Goal: Task Accomplishment & Management: Use online tool/utility

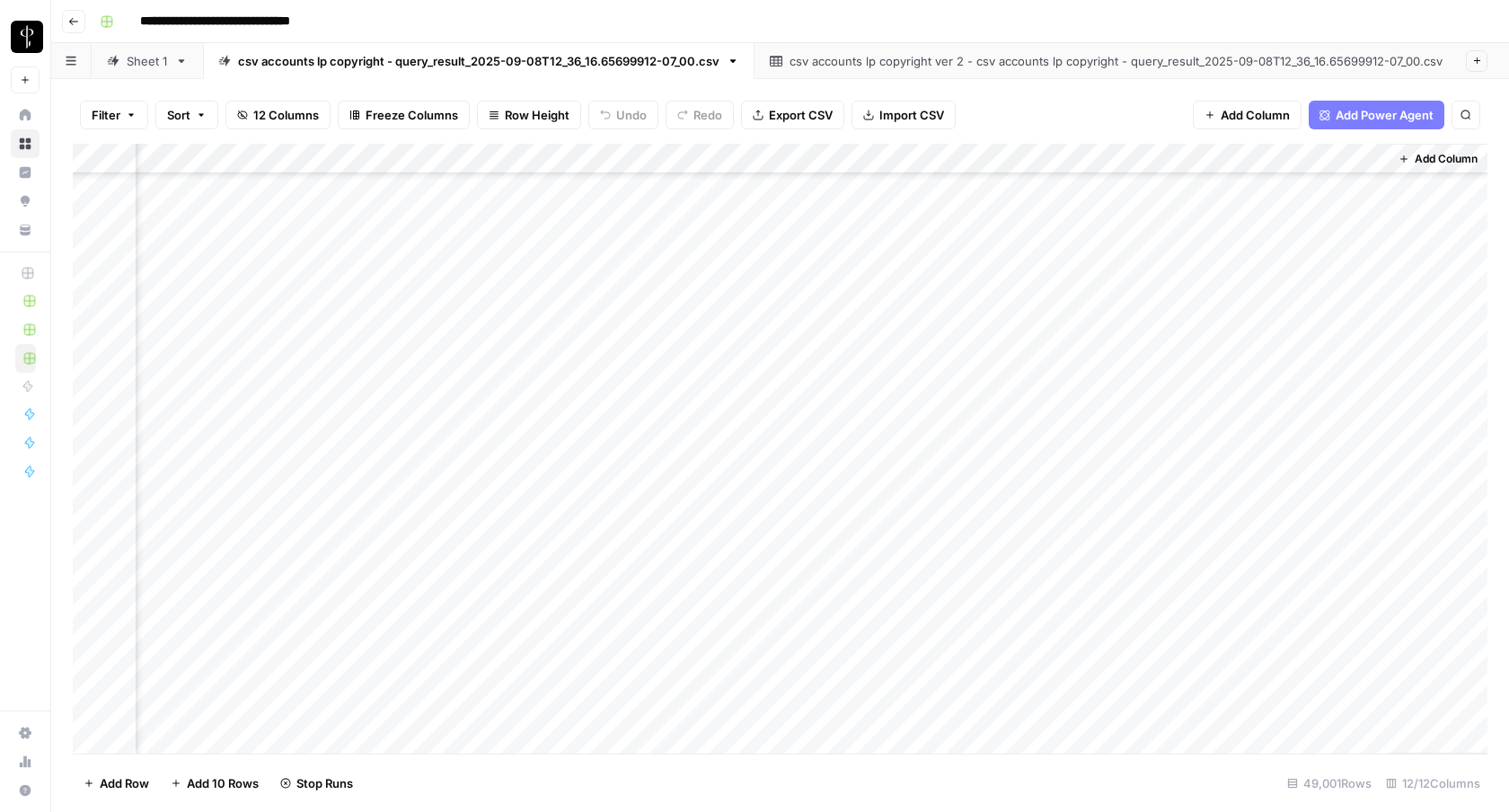
scroll to position [209012, 1080]
click at [398, 620] on div "Add Column" at bounding box center [780, 449] width 1415 height 610
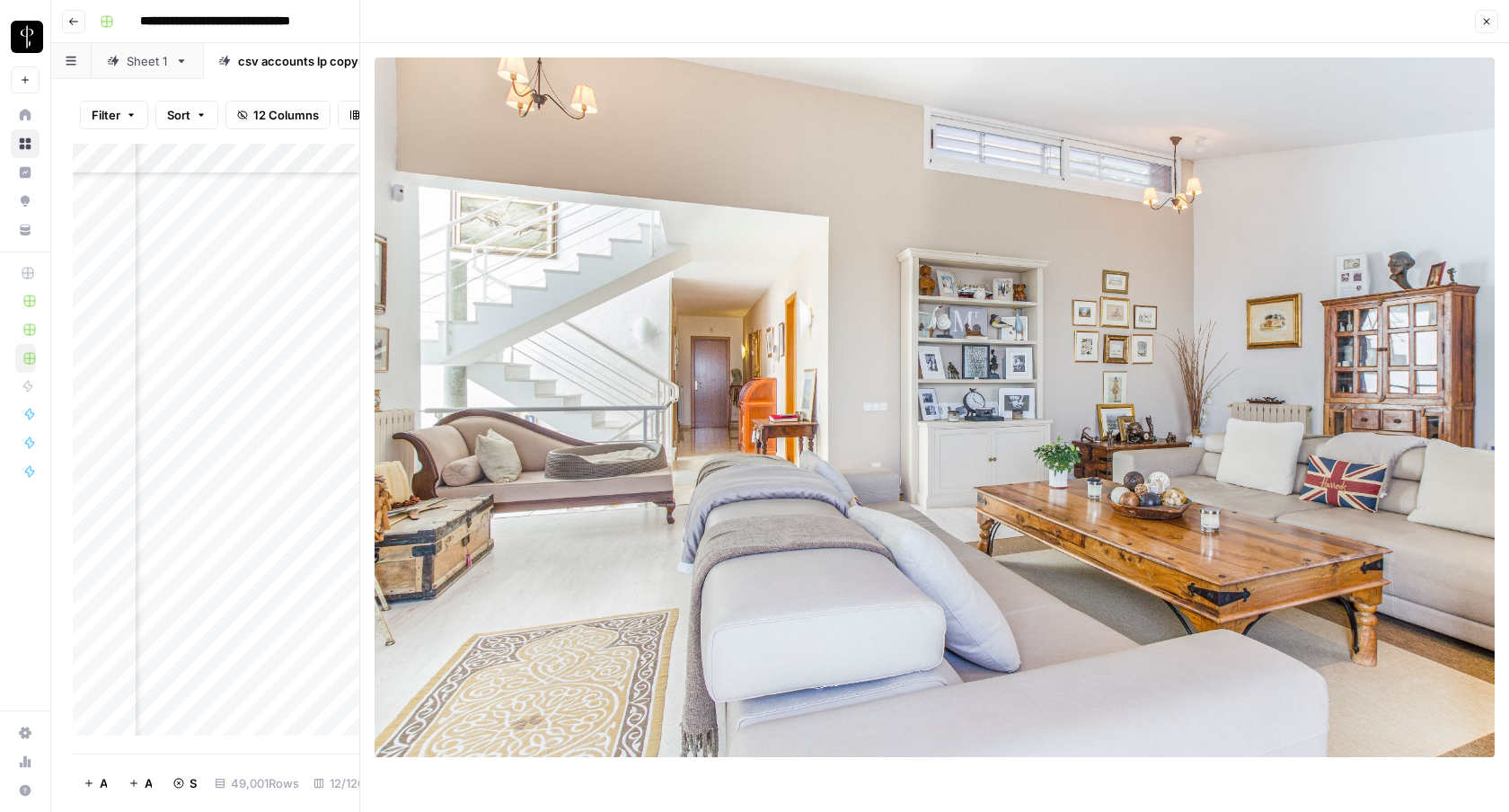
click at [1015, 17] on icon "button" at bounding box center [1487, 21] width 11 height 11
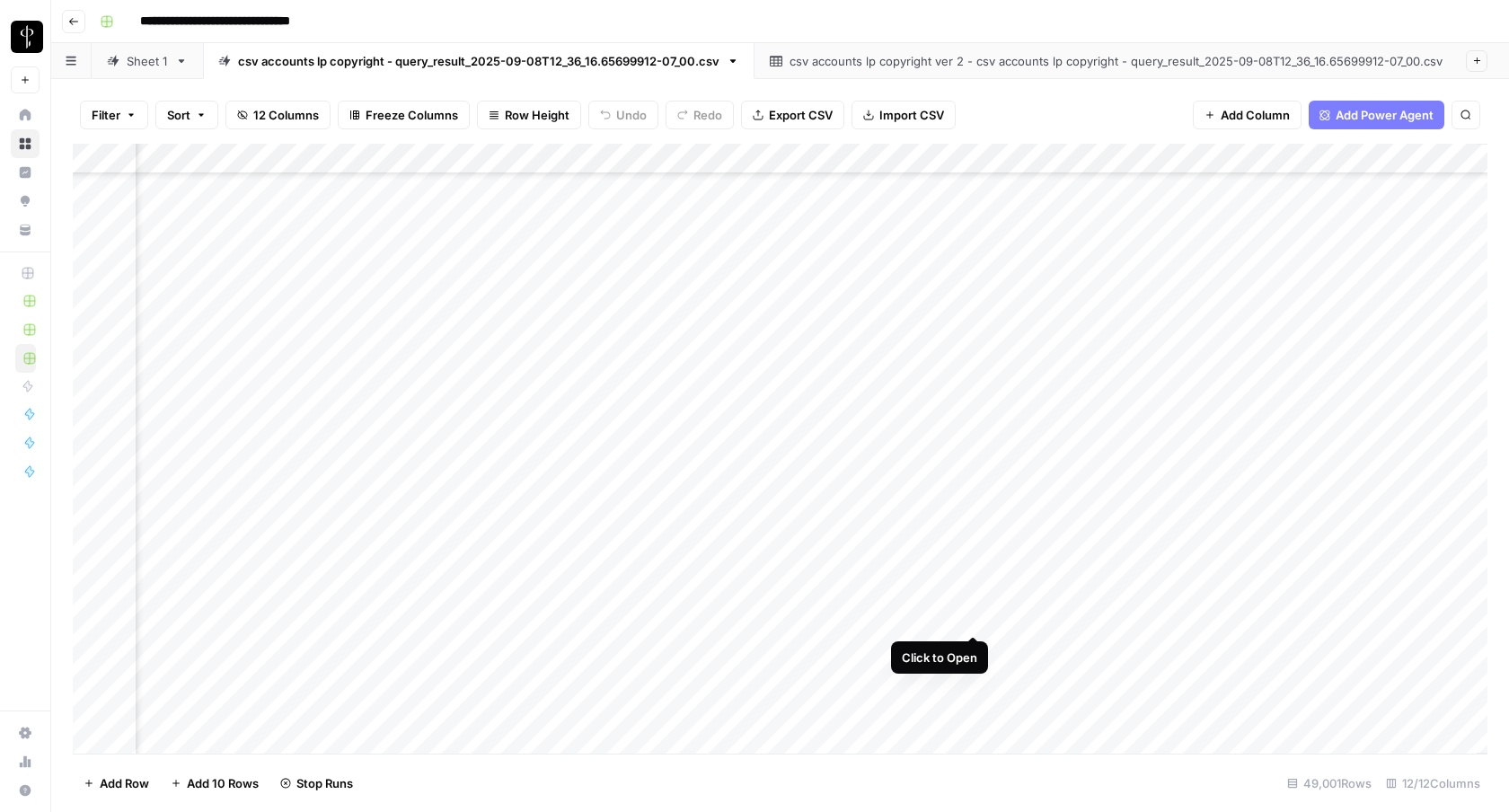
click at [972, 610] on div "Add Column" at bounding box center [780, 449] width 1415 height 610
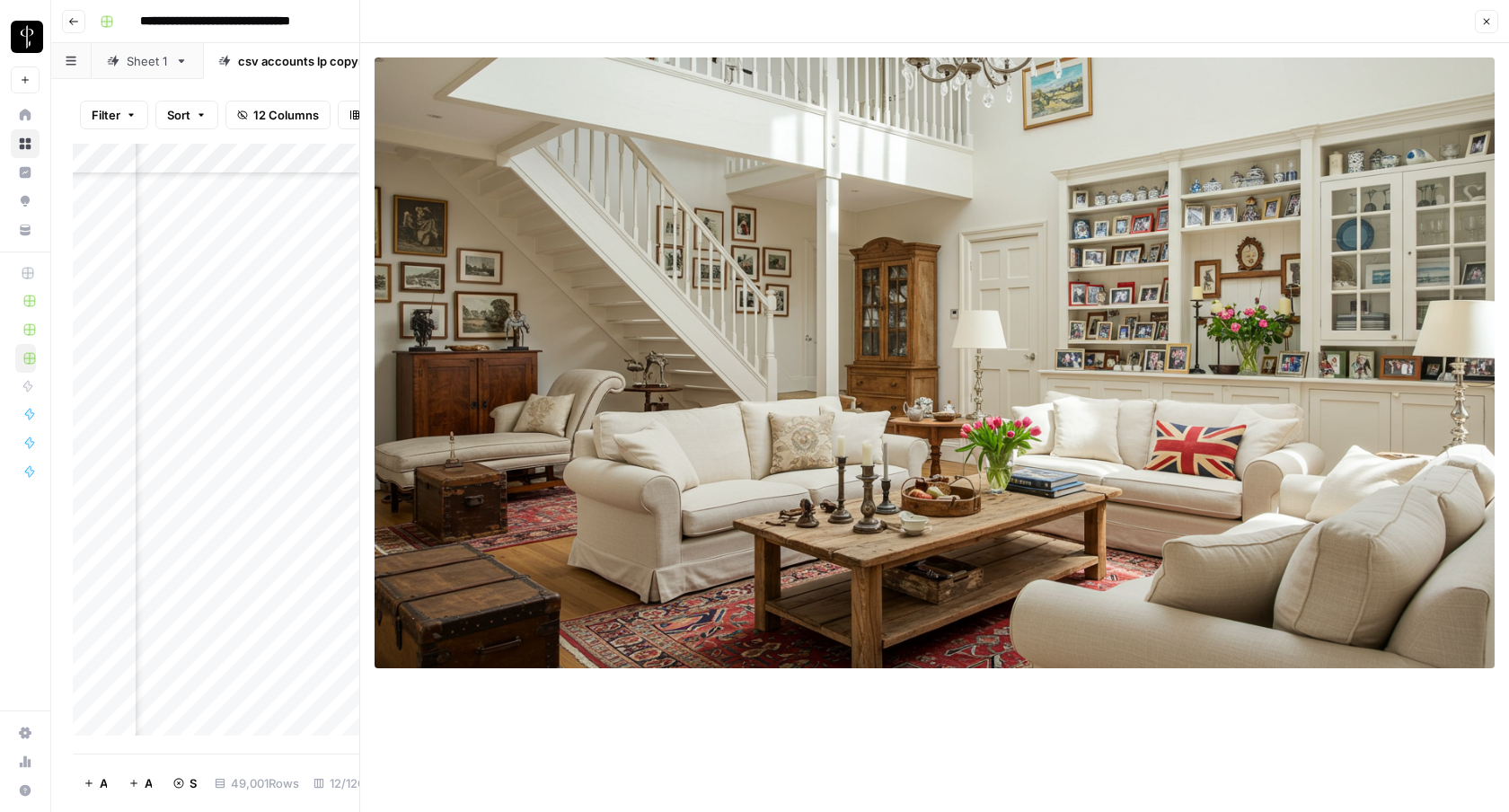
click at [1015, 22] on icon "button" at bounding box center [1487, 21] width 11 height 11
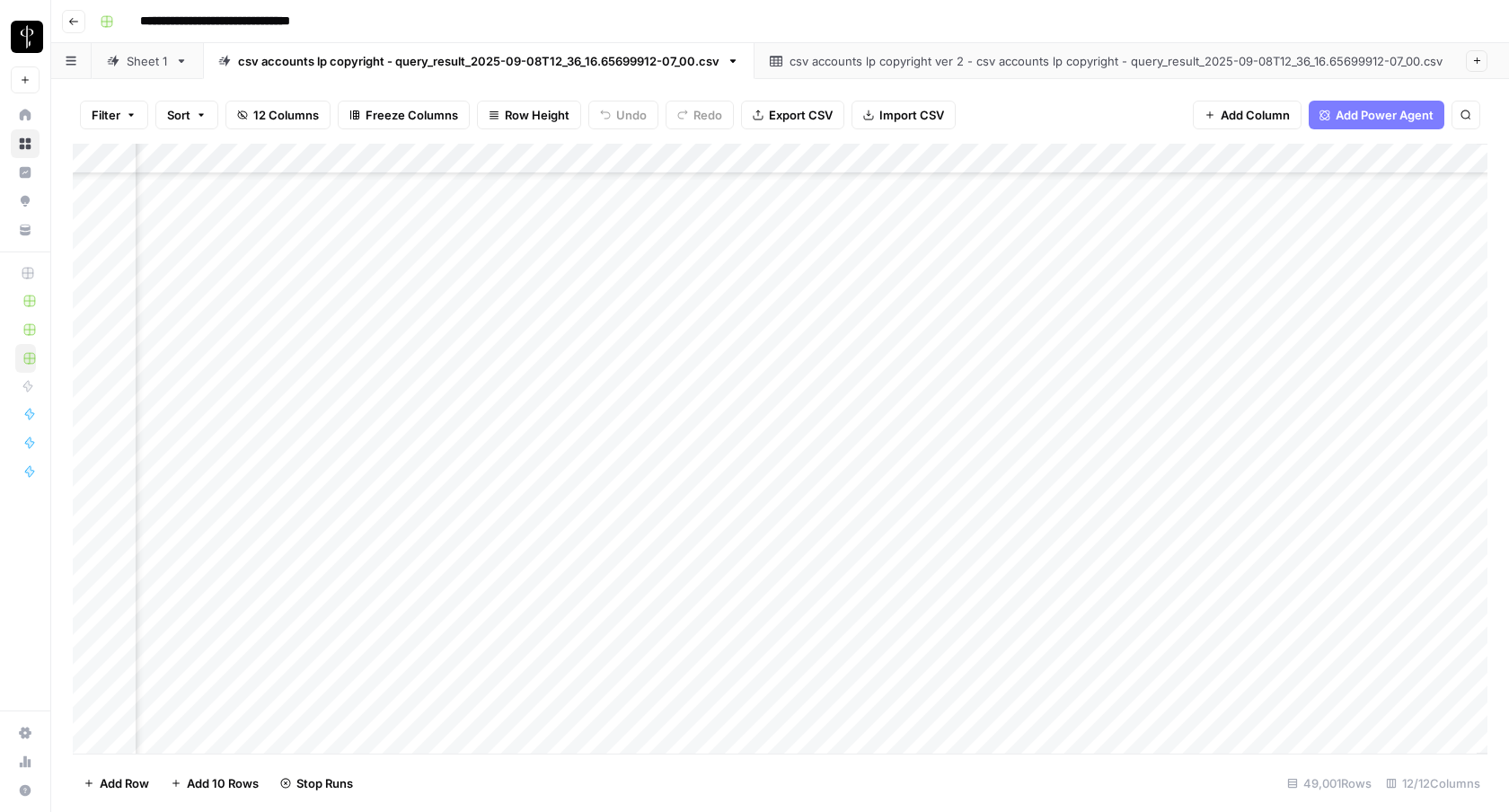
scroll to position [328078, 1080]
click at [400, 359] on div "Add Column" at bounding box center [780, 449] width 1415 height 610
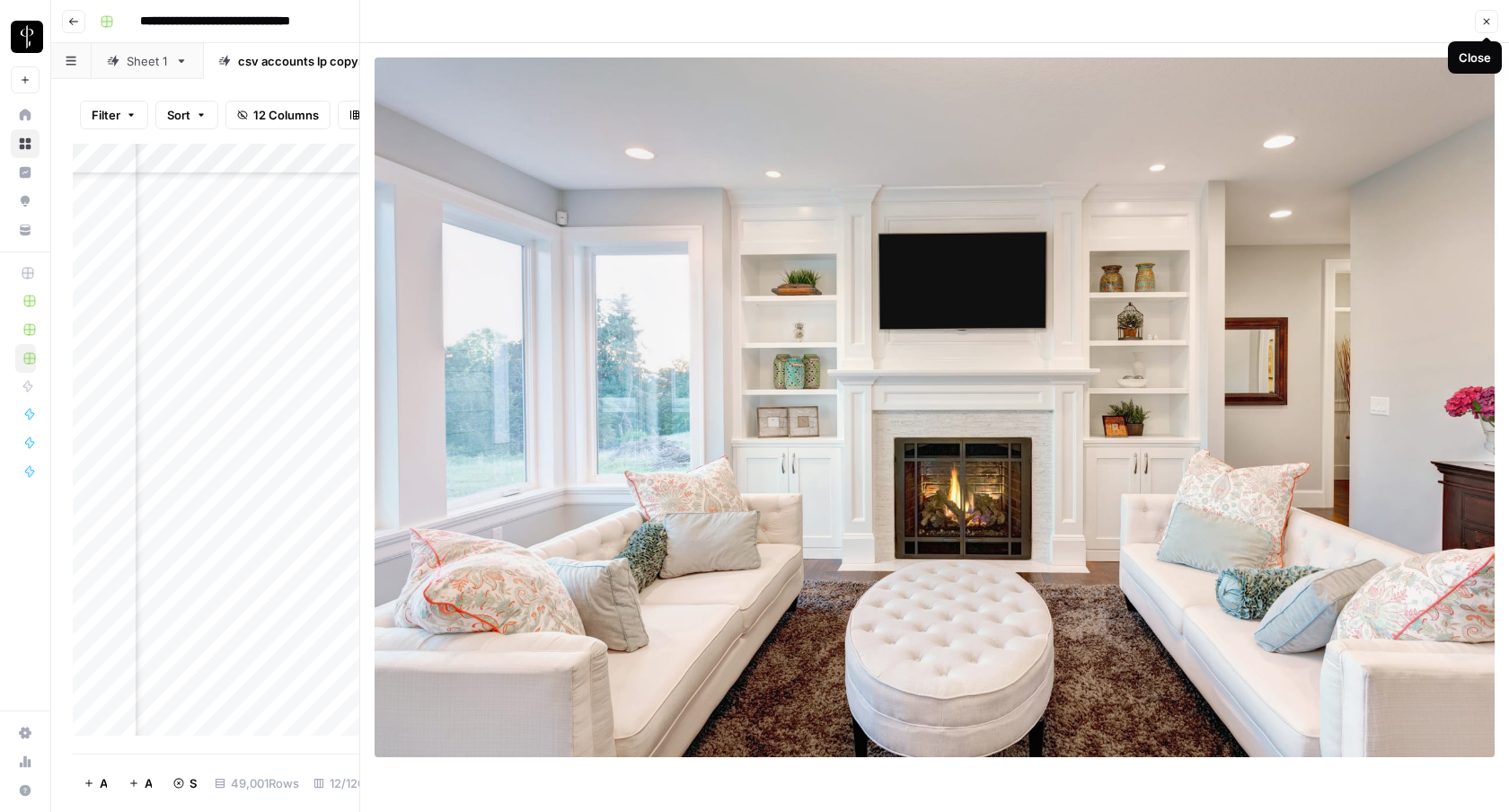
click at [1015, 13] on button "Close" at bounding box center [1486, 21] width 23 height 23
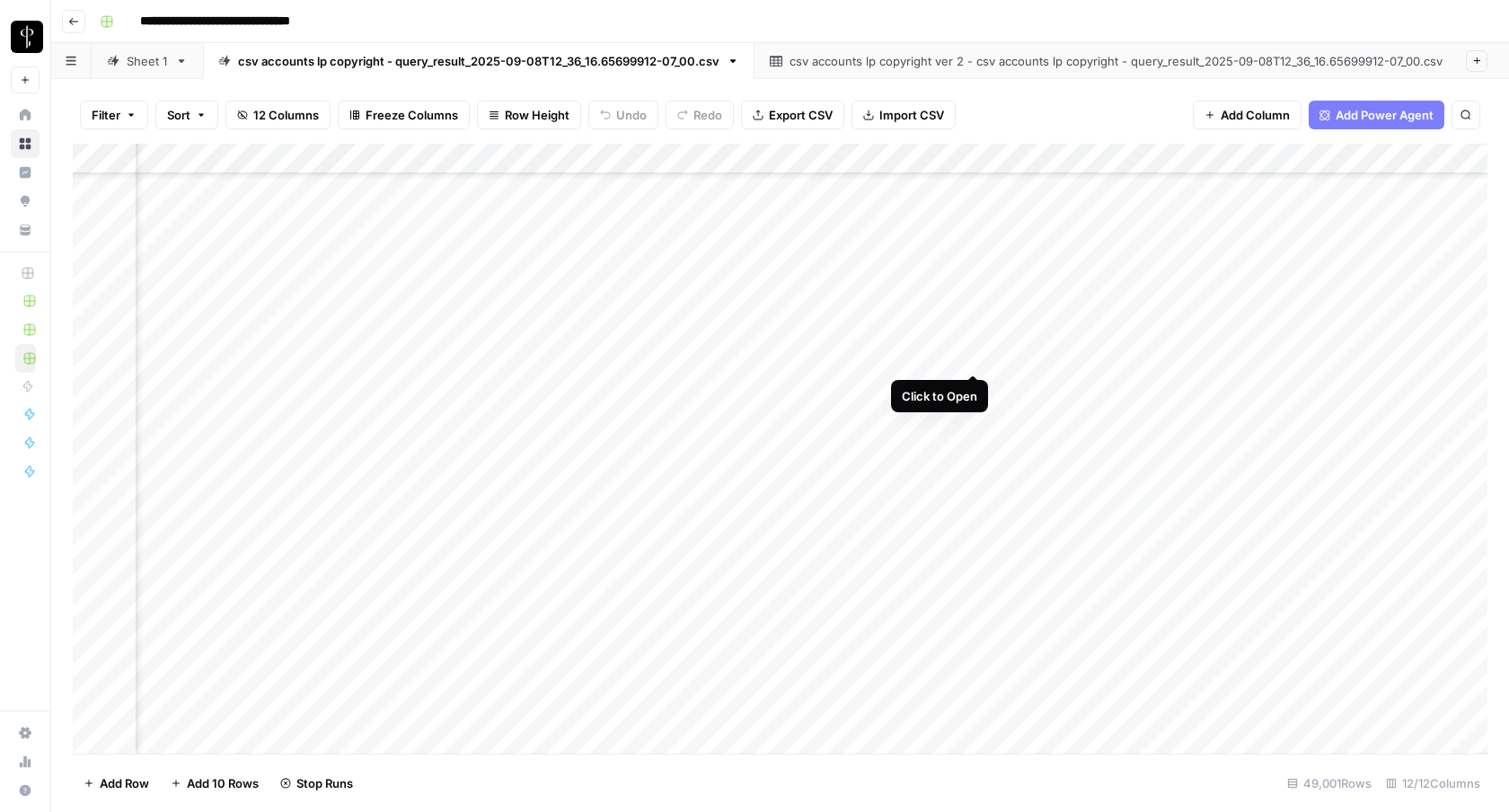
click at [974, 358] on div "Add Column" at bounding box center [780, 449] width 1415 height 610
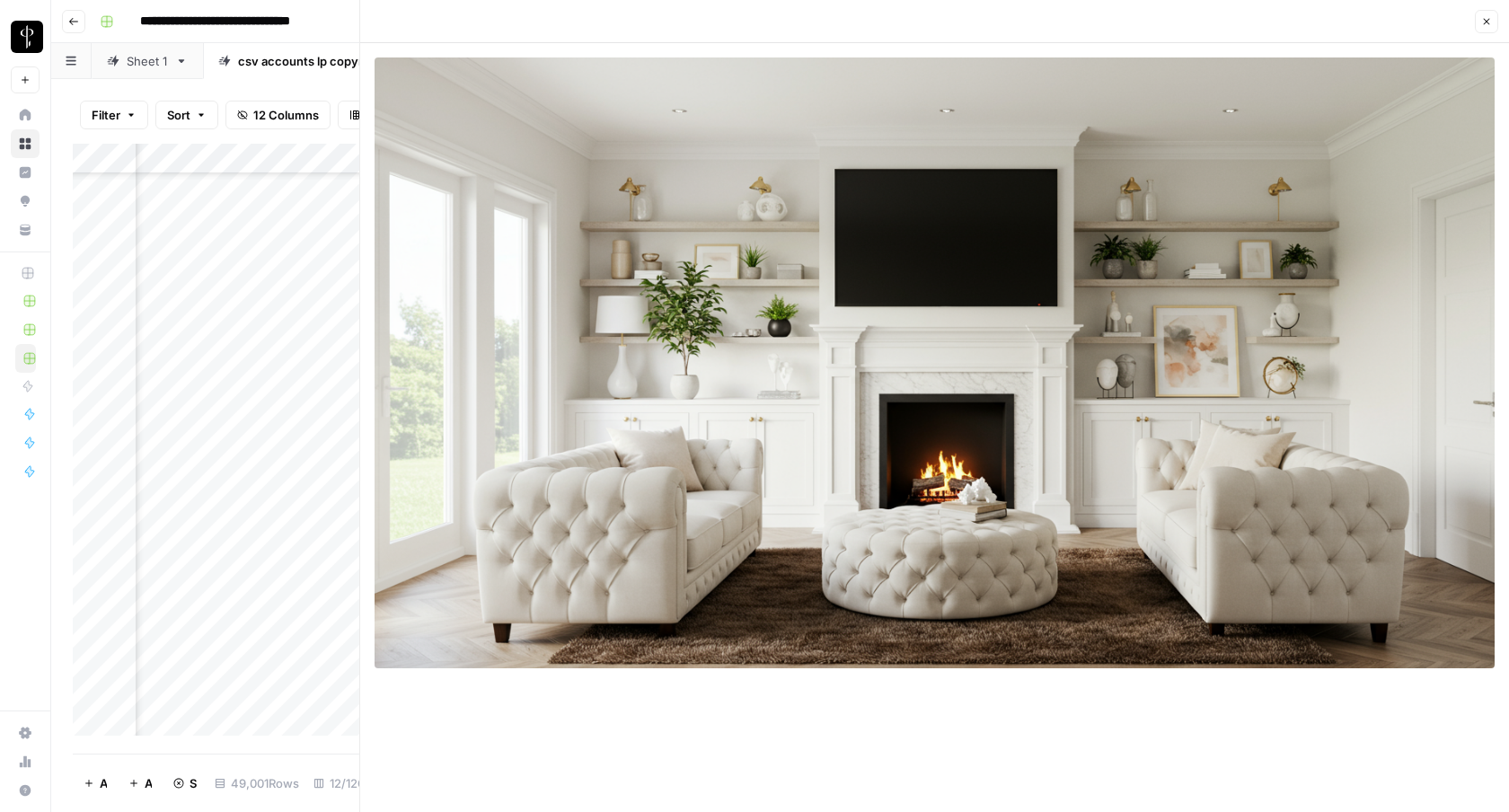
click at [1015, 22] on icon "button" at bounding box center [1487, 21] width 11 height 11
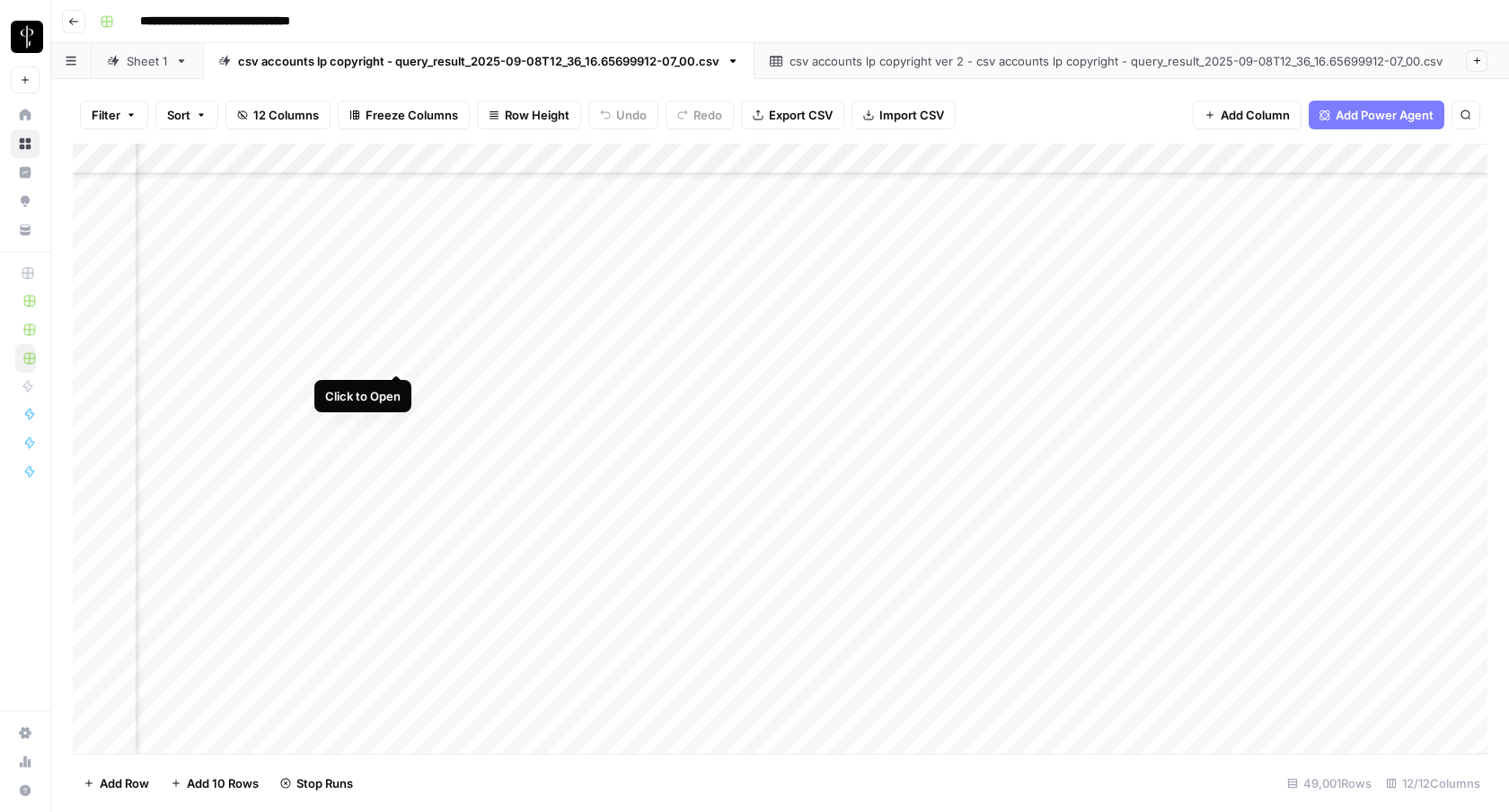
click at [398, 353] on div "Add Column" at bounding box center [780, 449] width 1415 height 610
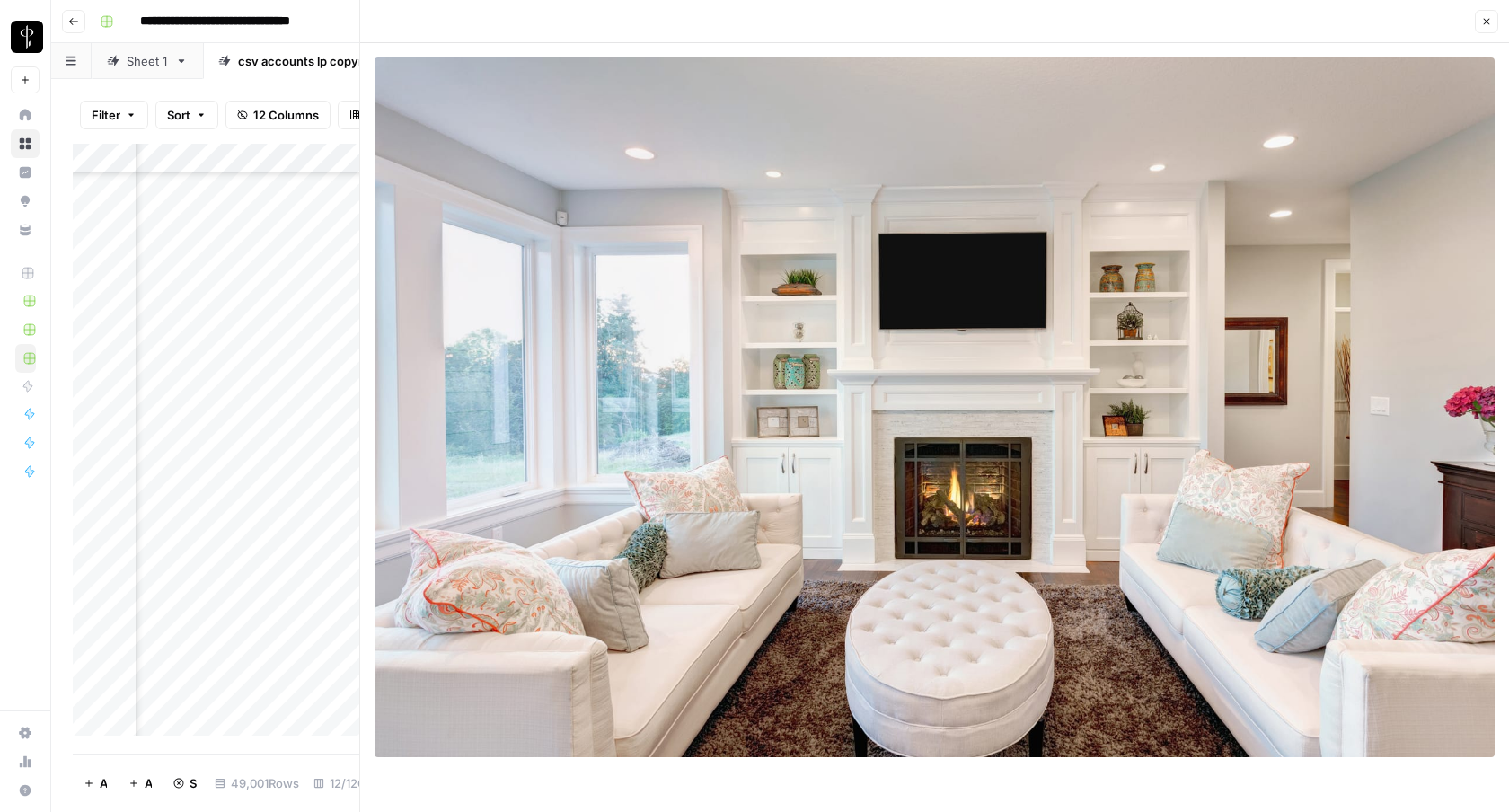
click at [1015, 16] on button "Close" at bounding box center [1486, 21] width 23 height 23
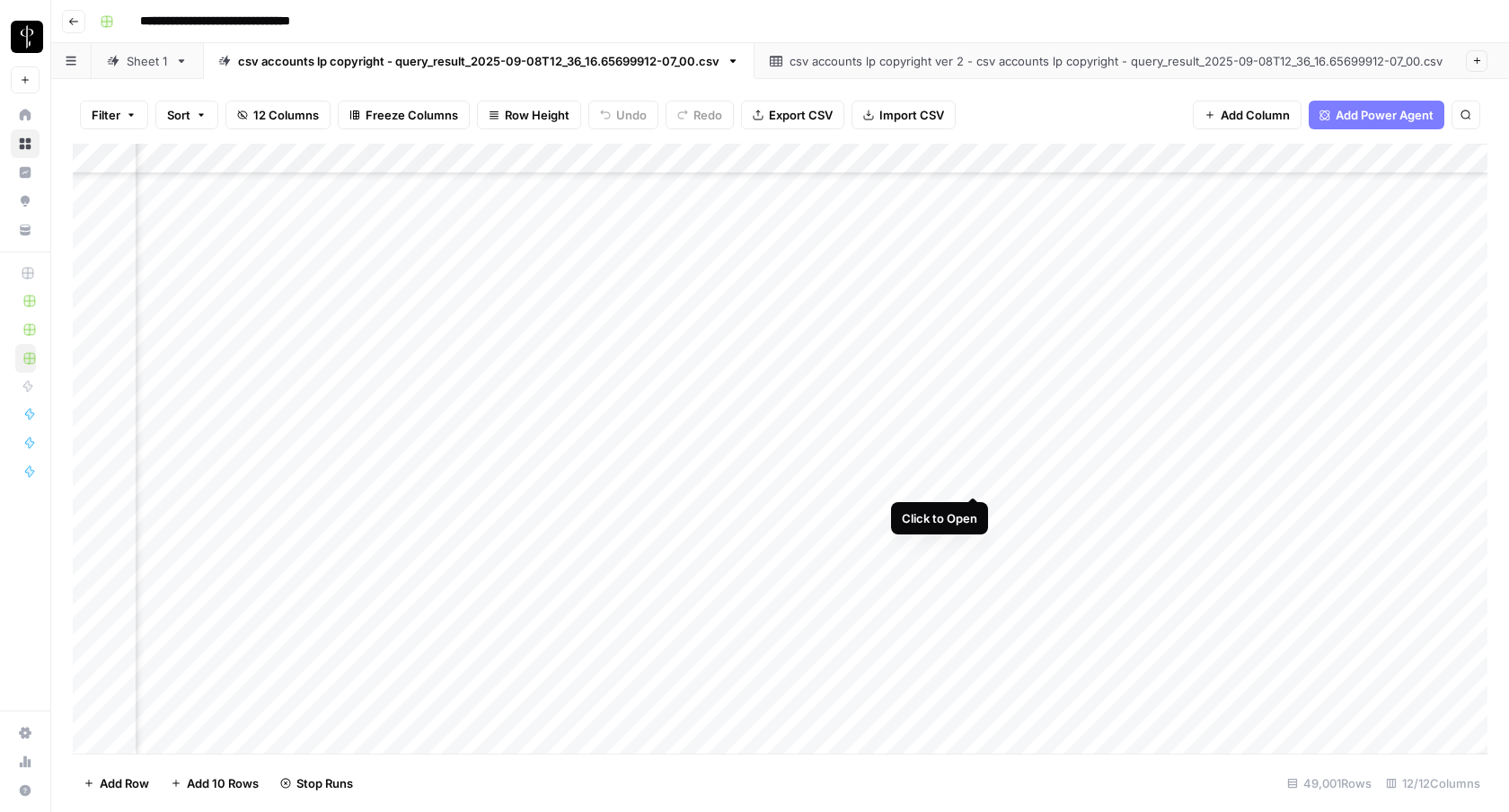
click at [972, 476] on div "Add Column" at bounding box center [780, 449] width 1415 height 610
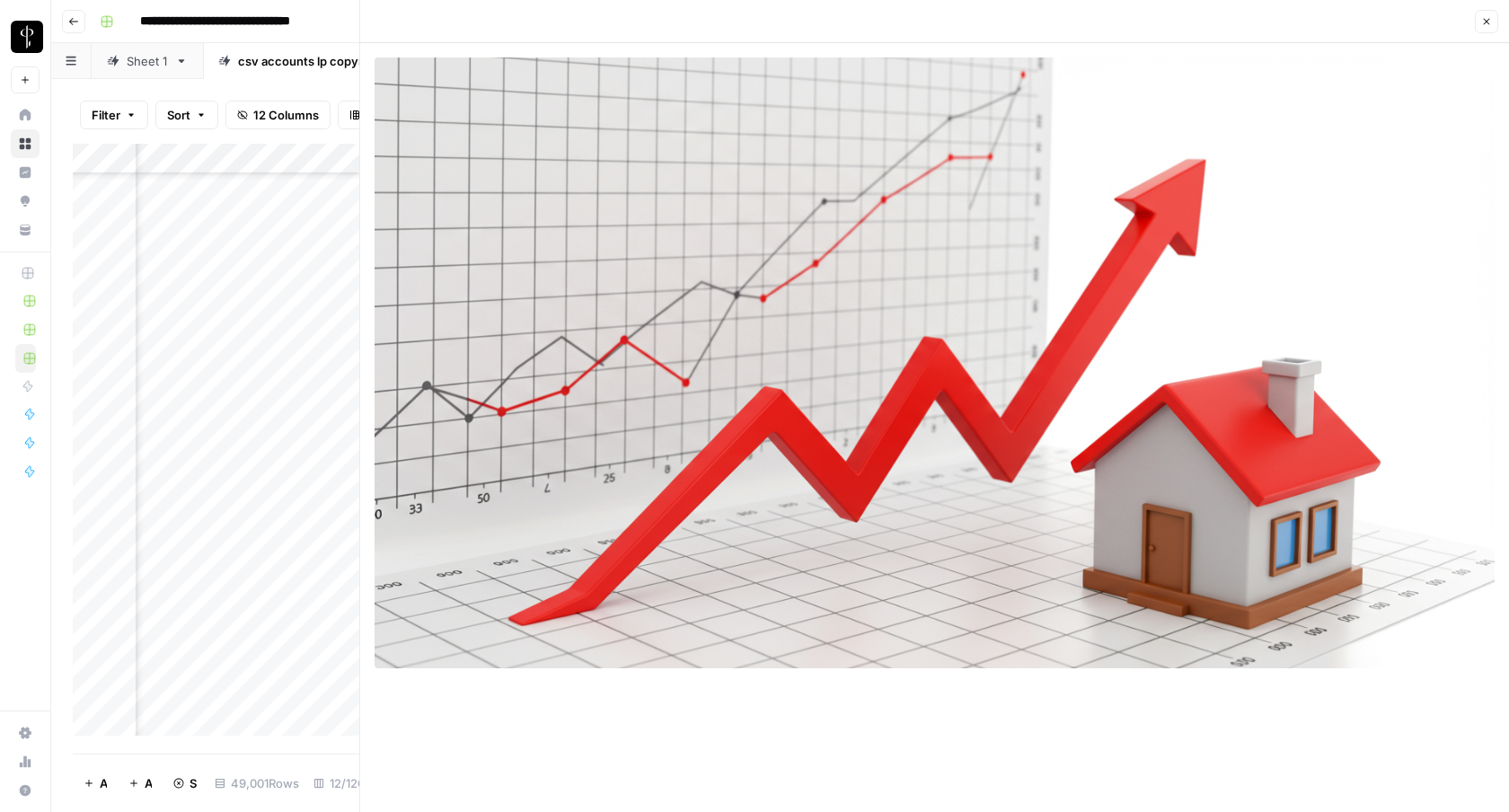
click at [1015, 13] on button "Close" at bounding box center [1486, 21] width 23 height 23
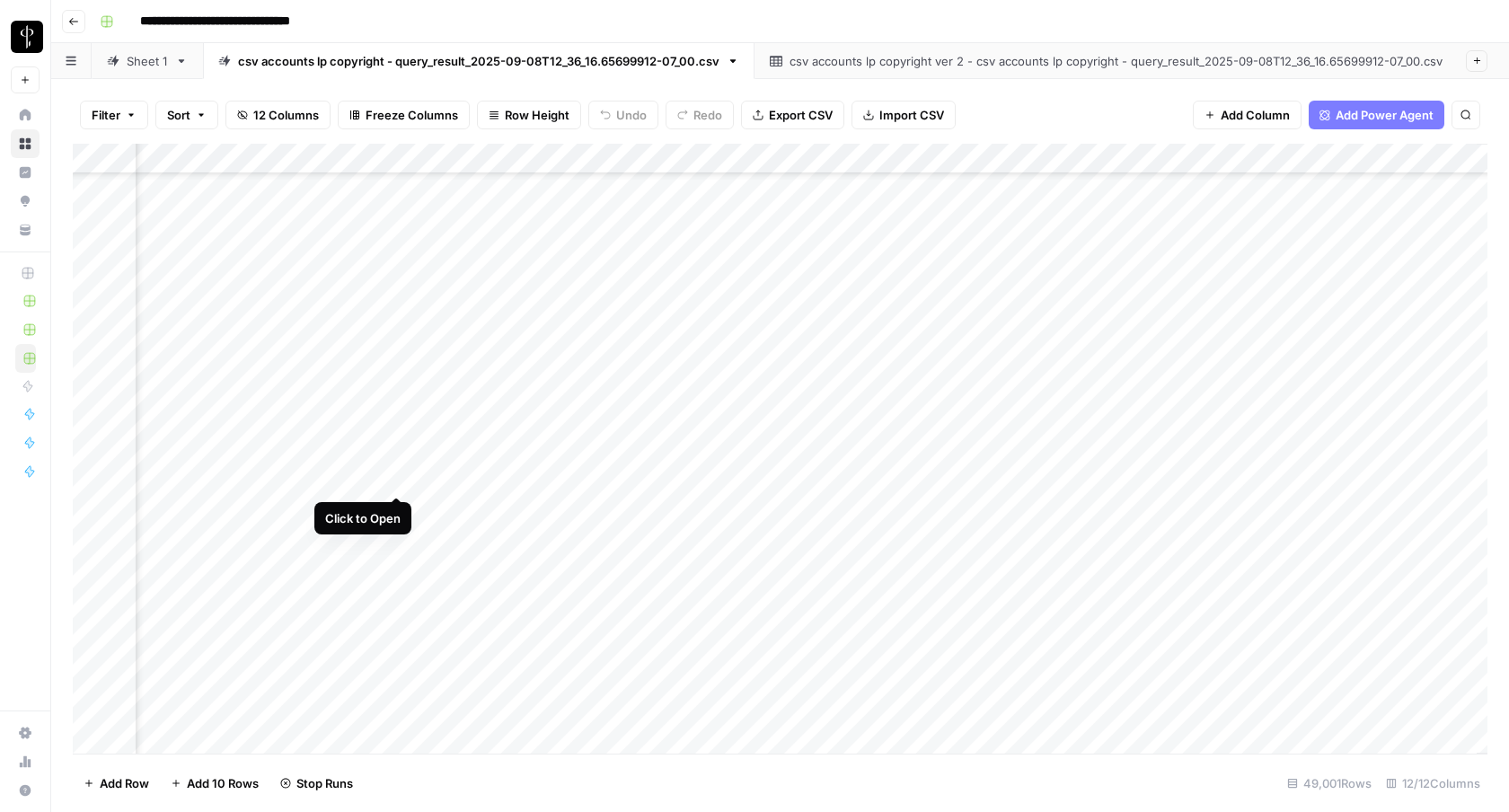
click at [396, 476] on div "Add Column" at bounding box center [780, 449] width 1415 height 610
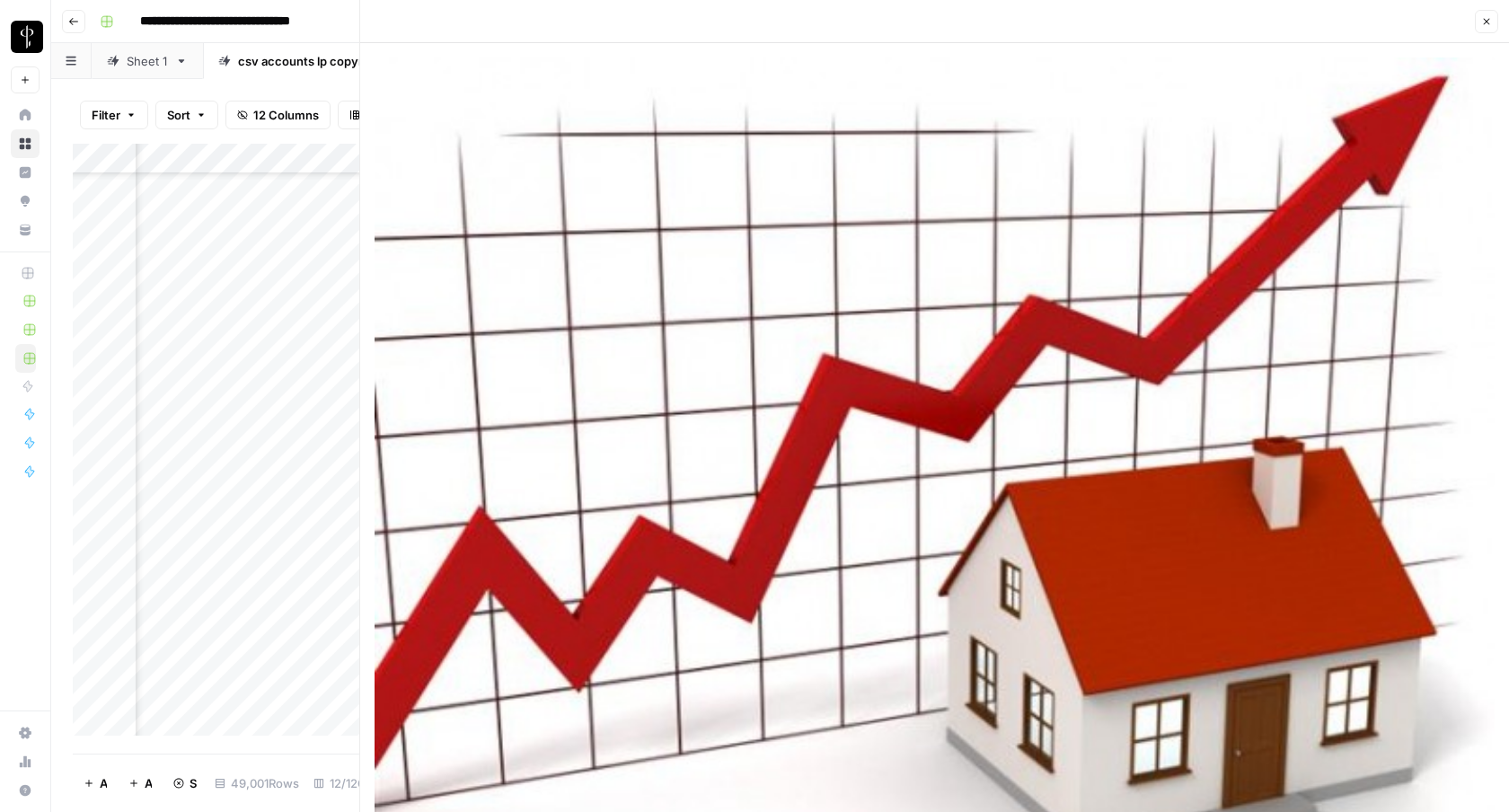
click at [1015, 24] on icon "button" at bounding box center [1487, 21] width 11 height 11
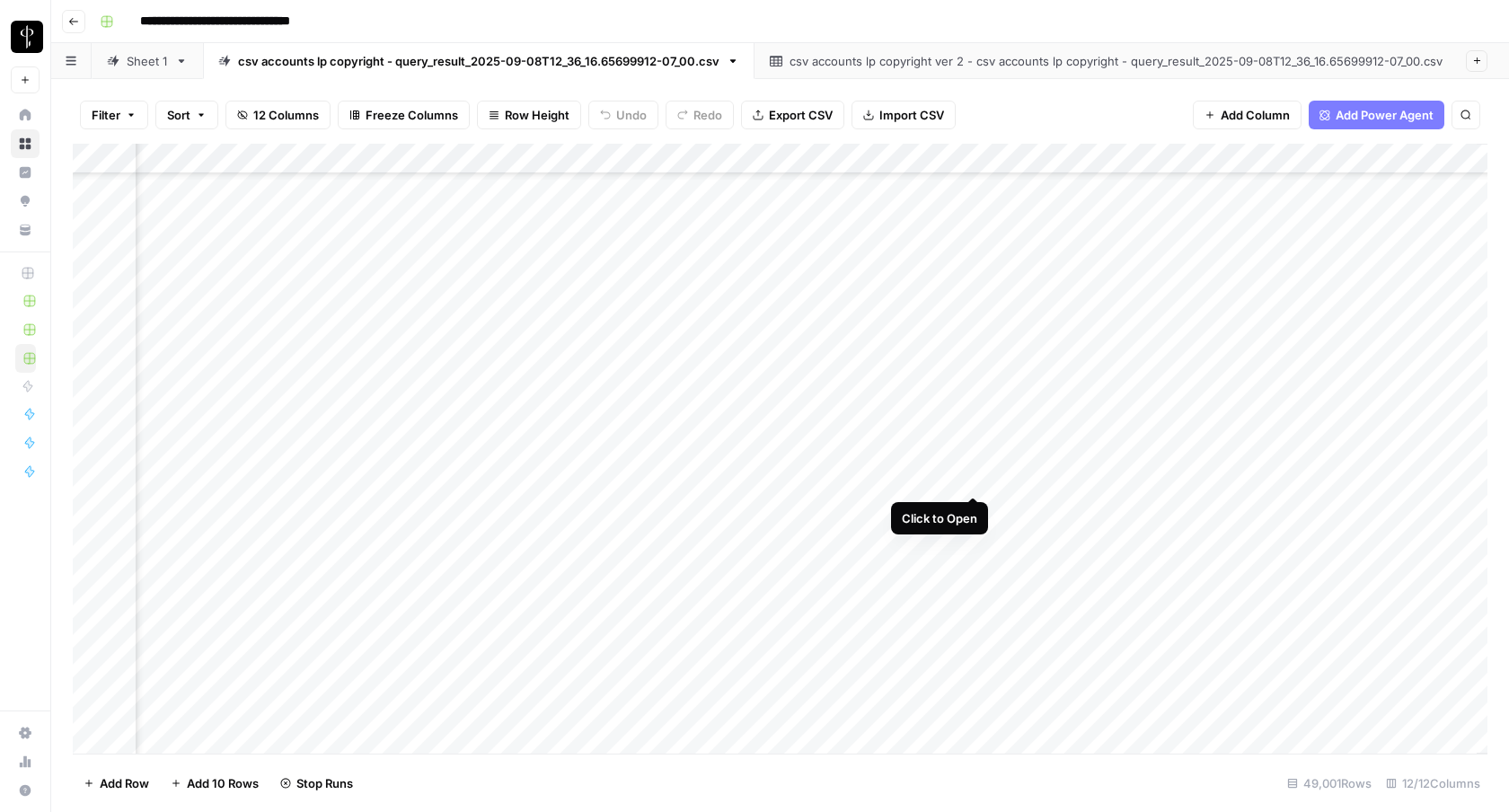
click at [983, 480] on div "Add Column" at bounding box center [780, 449] width 1415 height 610
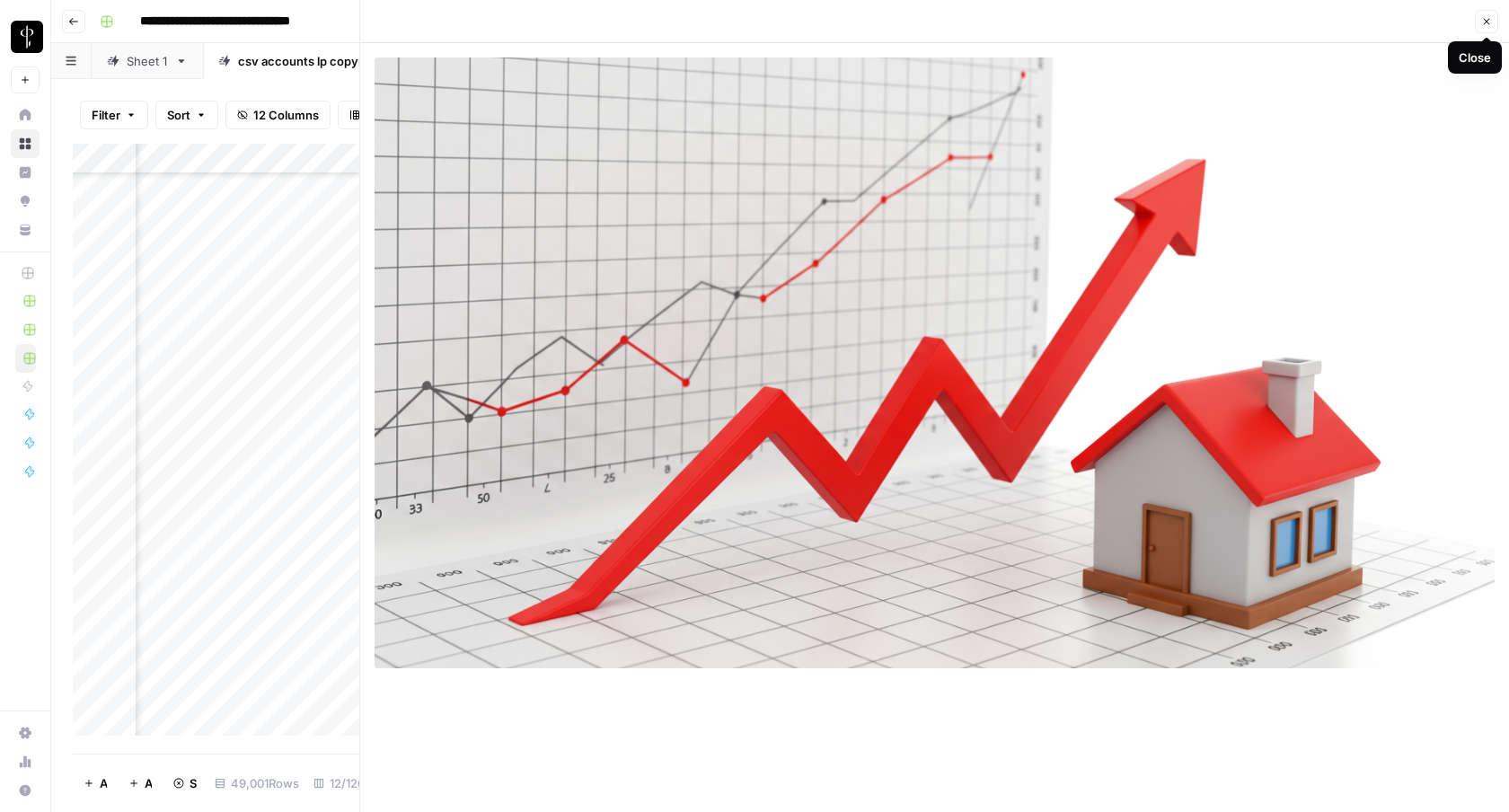
click at [1015, 20] on icon "button" at bounding box center [1487, 21] width 11 height 11
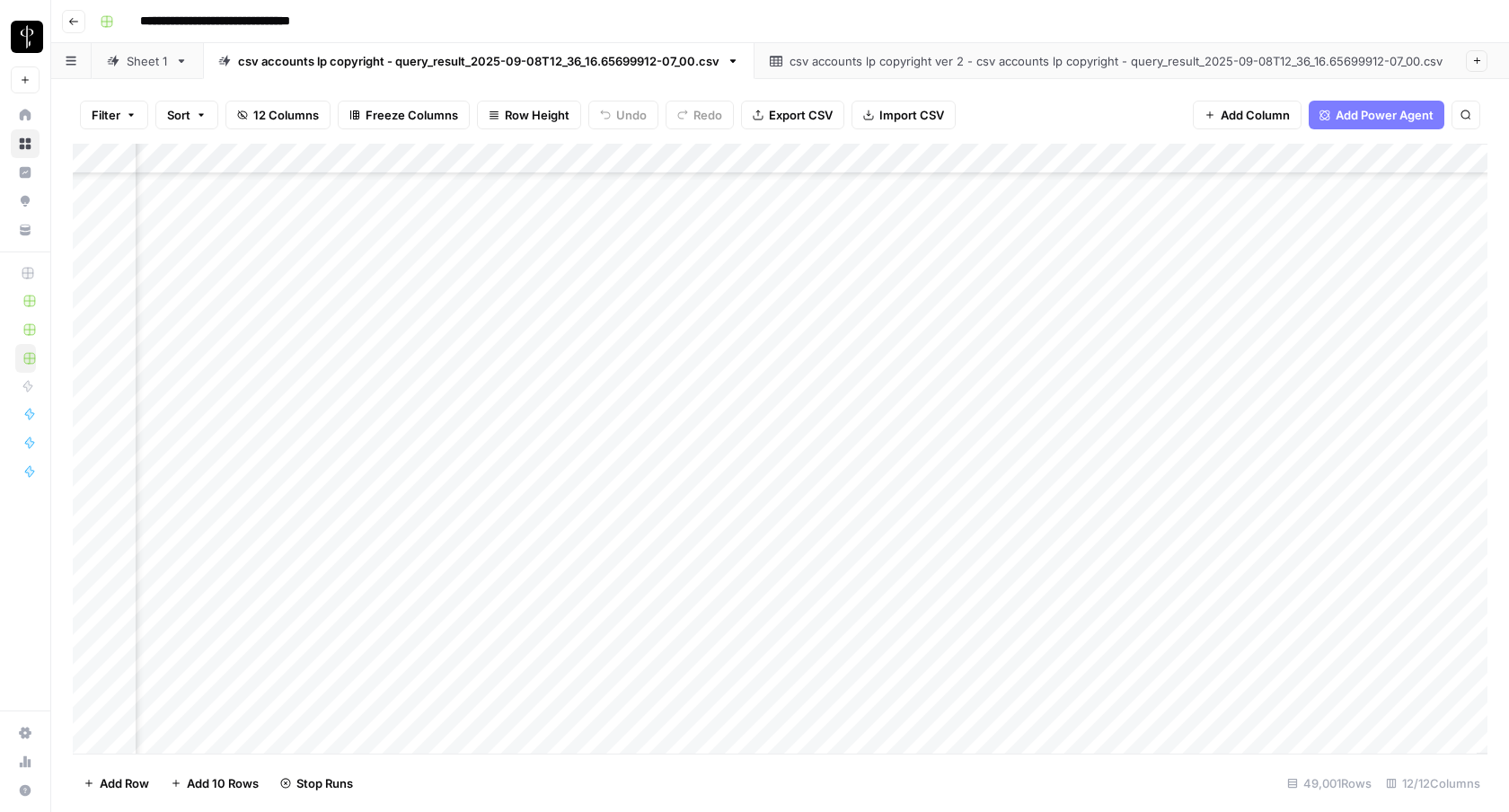
scroll to position [328257, 1080]
click at [272, 486] on div "Add Column" at bounding box center [780, 449] width 1415 height 610
click at [387, 477] on div "Add Column" at bounding box center [780, 449] width 1415 height 610
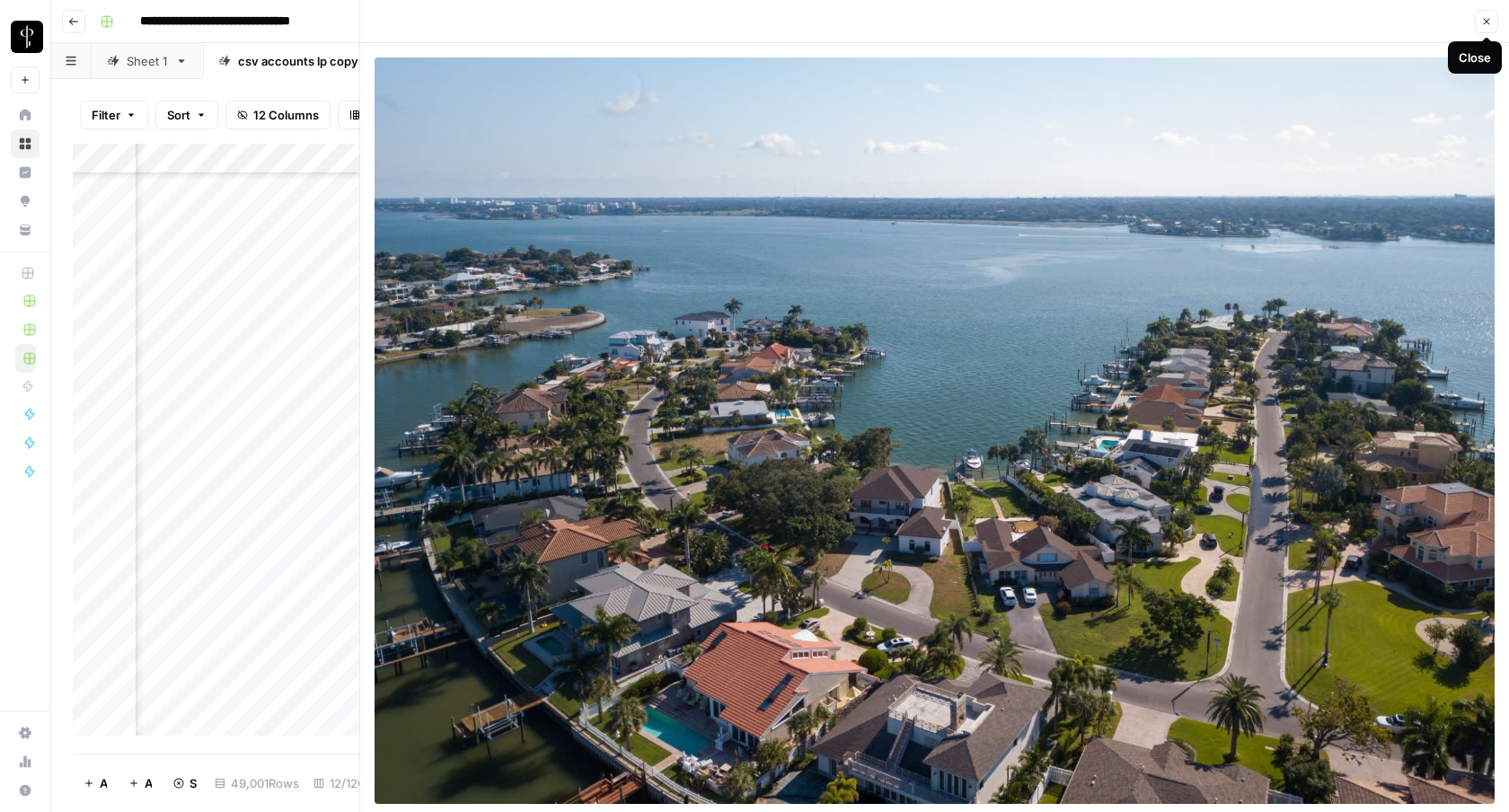
click at [1015, 25] on button "Close" at bounding box center [1486, 21] width 23 height 23
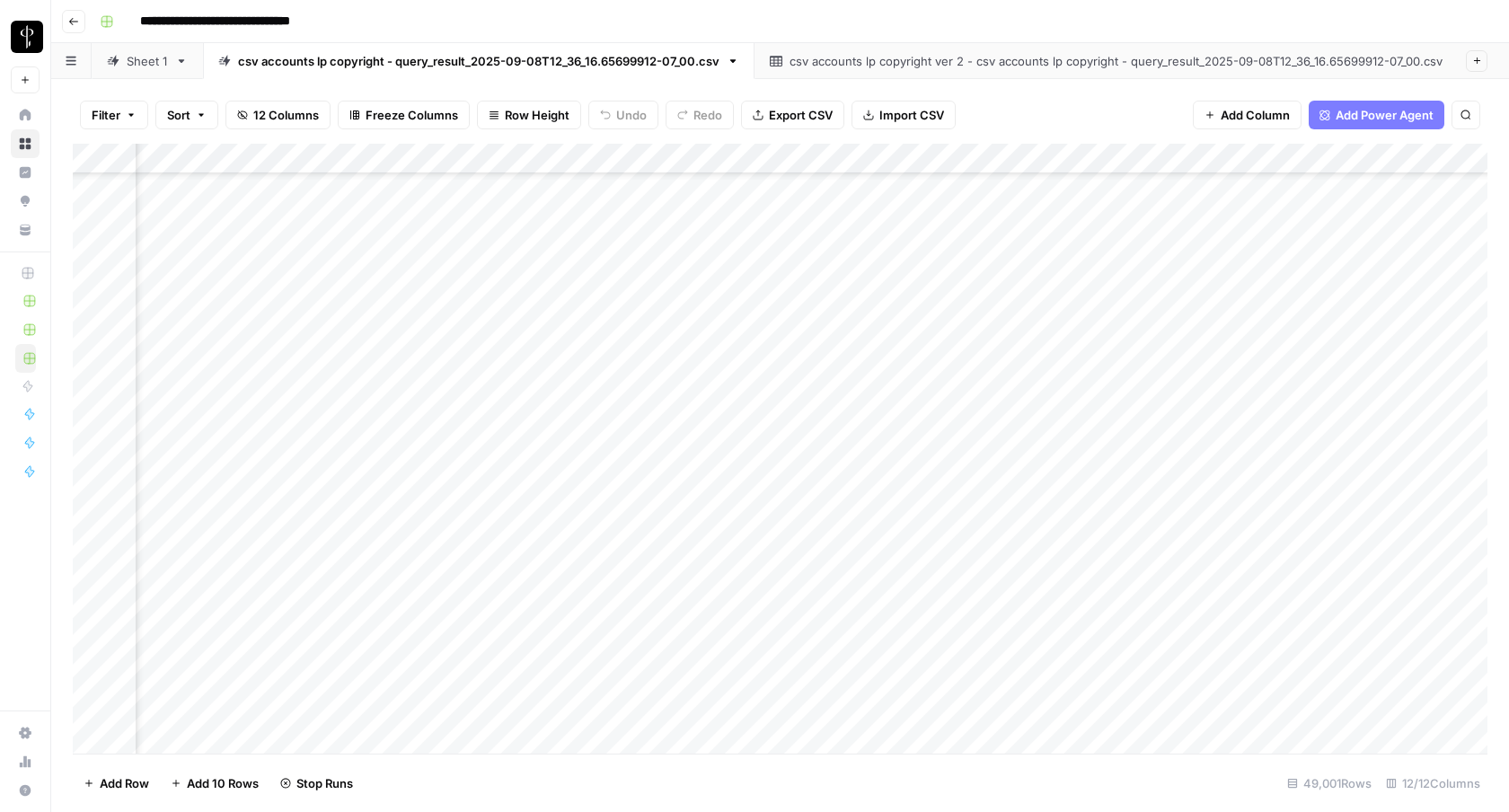
scroll to position [328366, 987]
click at [1015, 374] on div "Add Column" at bounding box center [780, 449] width 1415 height 610
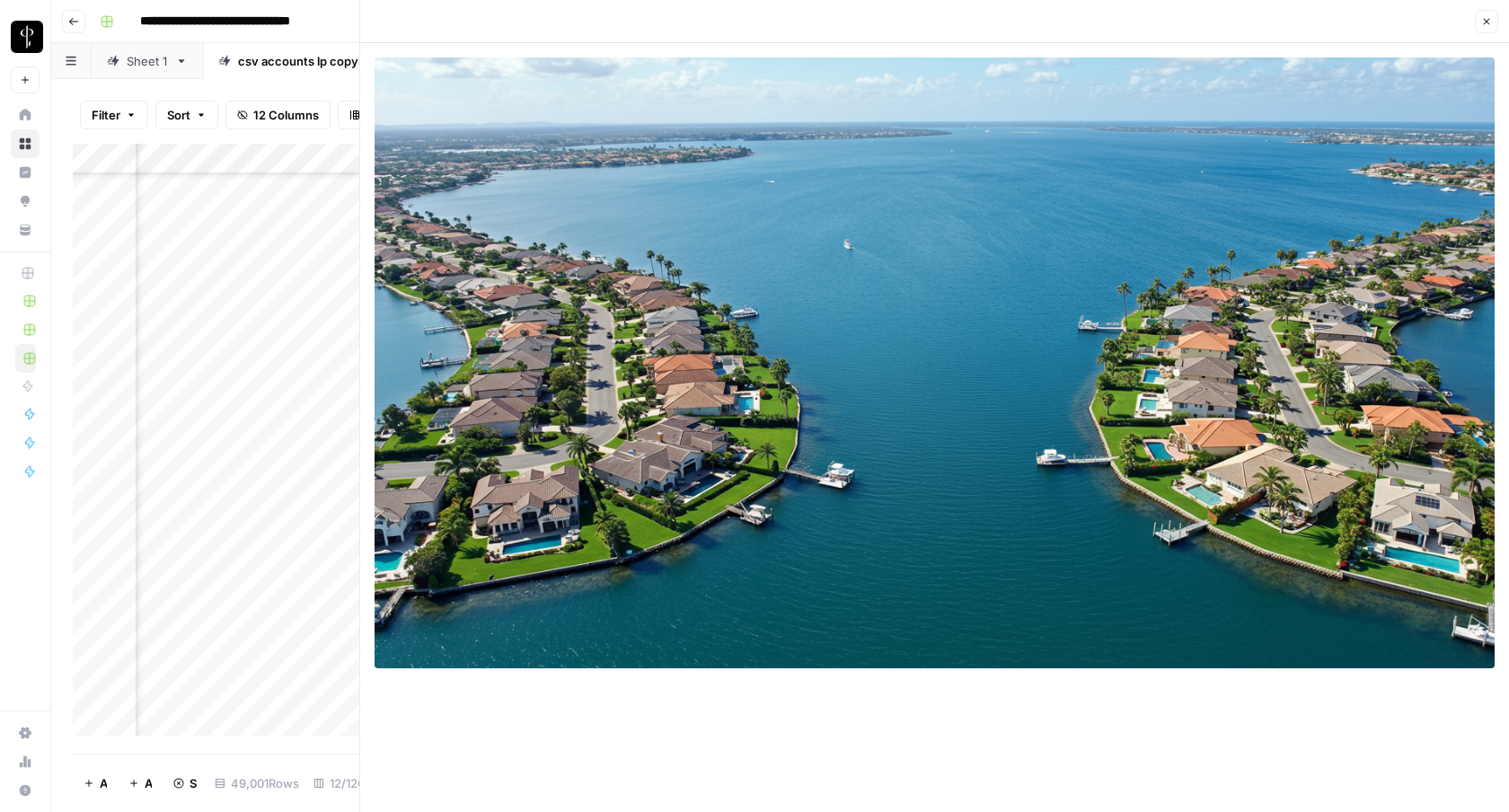
click at [1015, 18] on icon "button" at bounding box center [1487, 21] width 11 height 11
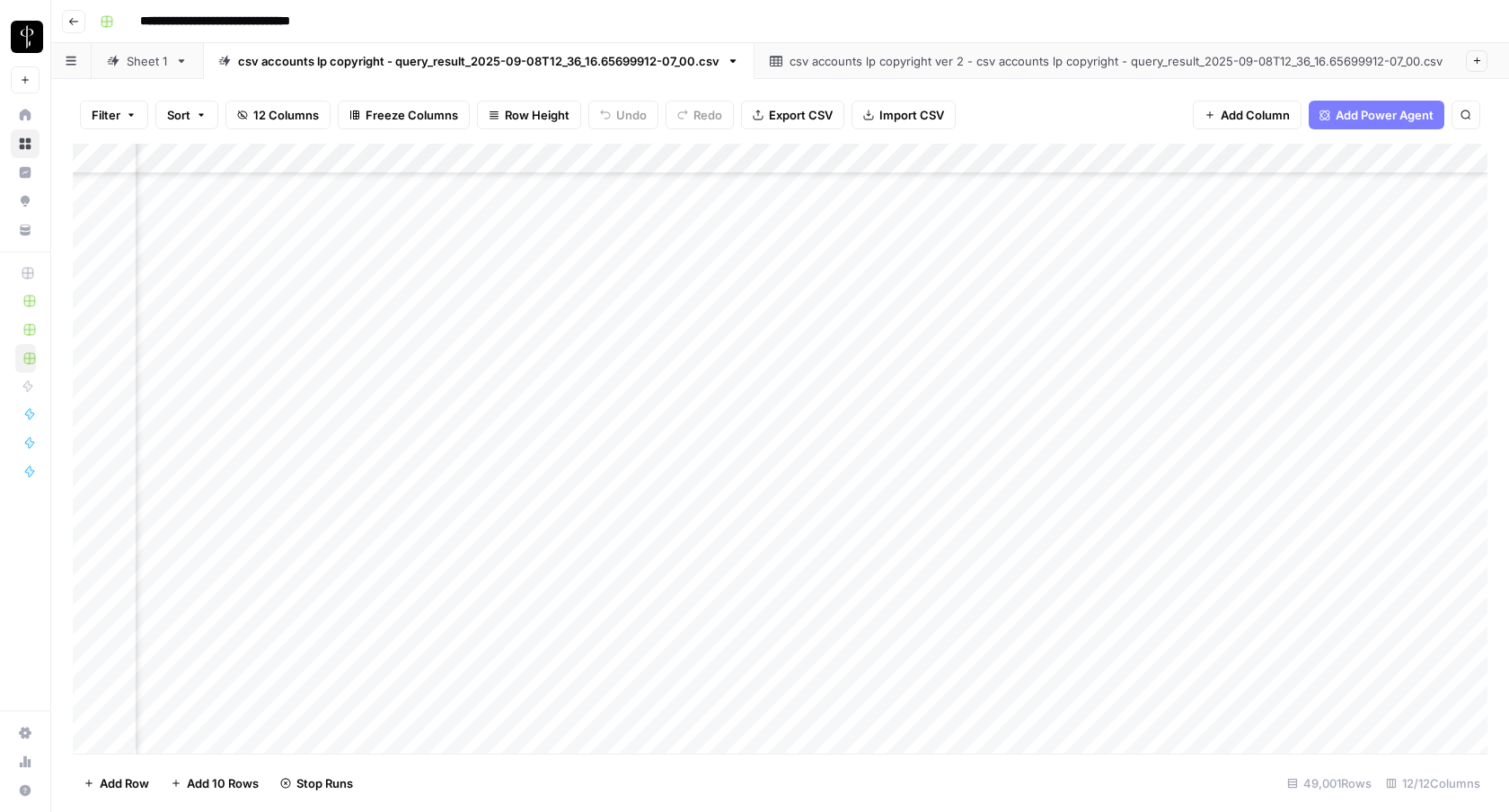
click at [491, 640] on div "Add Column" at bounding box center [780, 449] width 1415 height 610
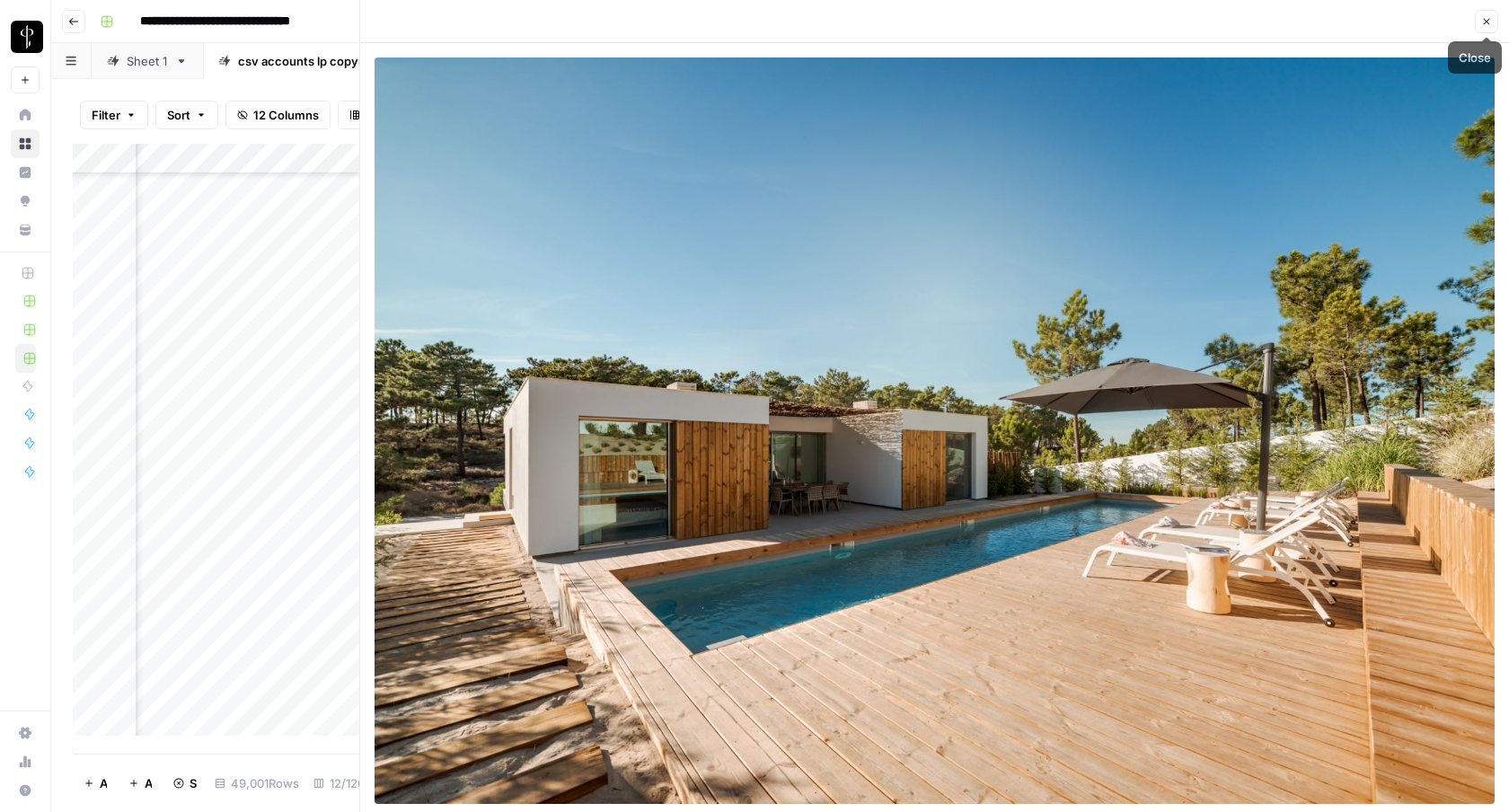
click at [1015, 25] on icon "button" at bounding box center [1487, 21] width 11 height 11
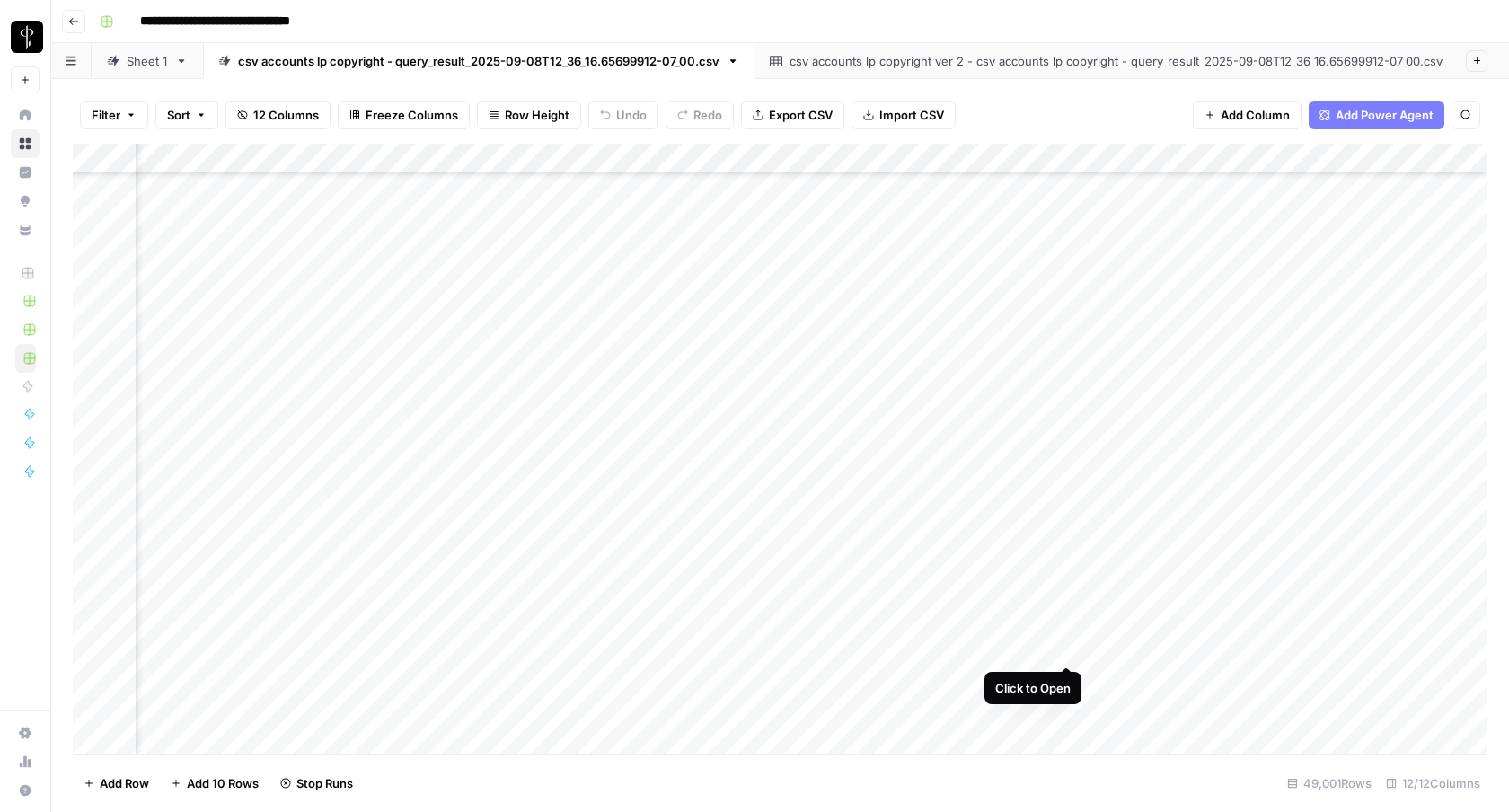
click at [1015, 644] on div "Add Column" at bounding box center [780, 449] width 1415 height 610
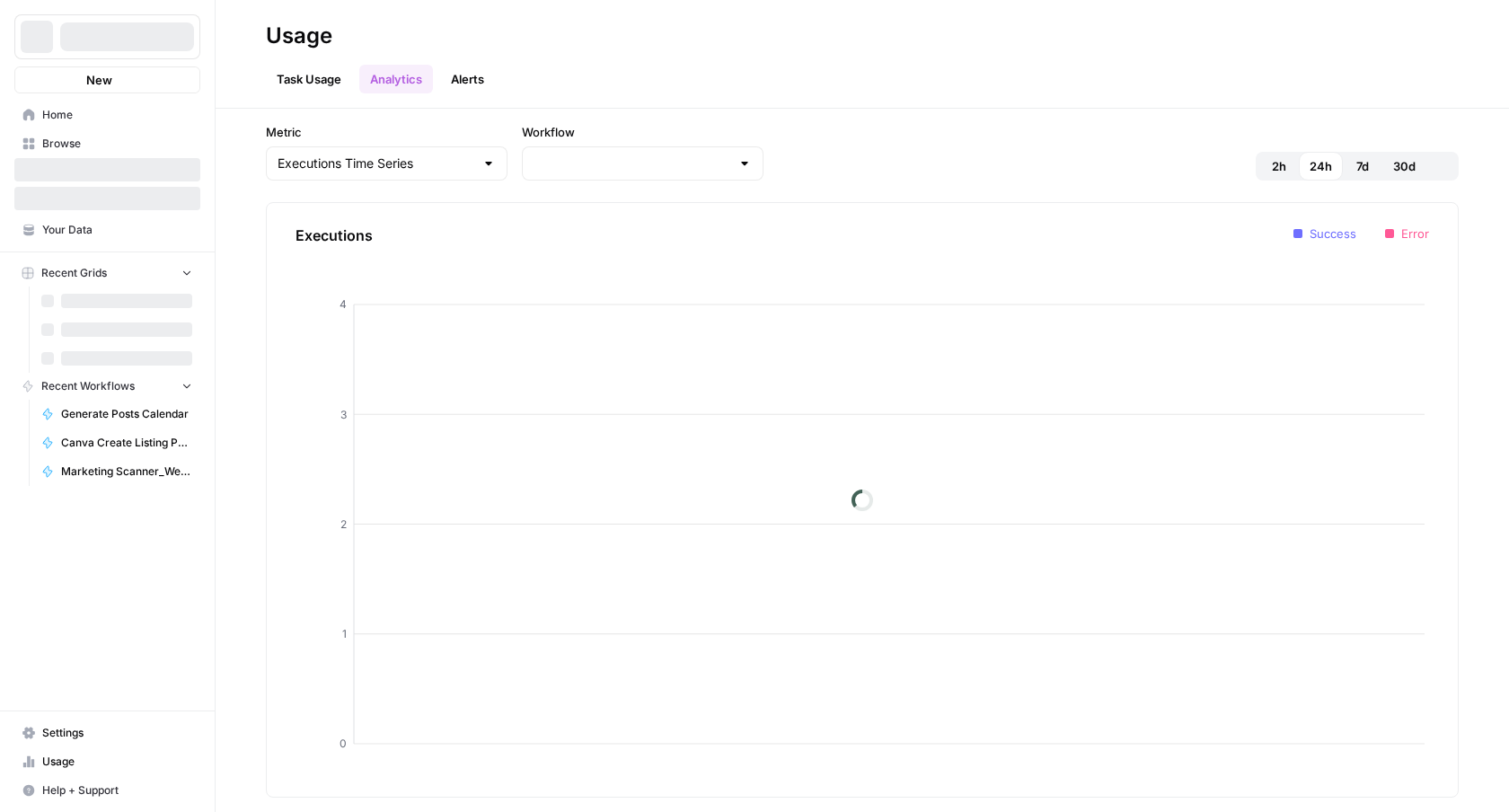
type input "LP Copyright master workflow"
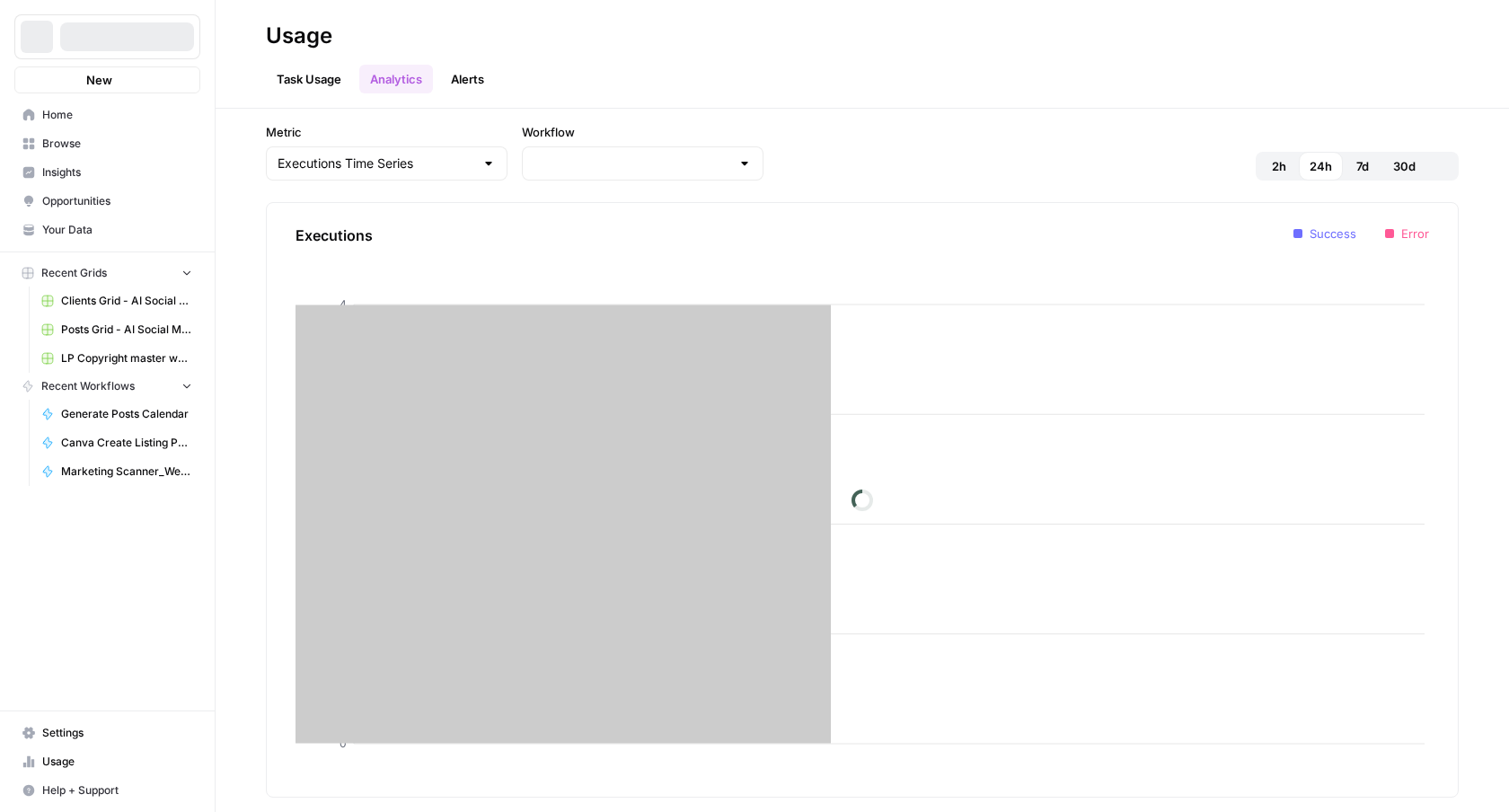
type input "LP Copyright master workflow"
